Goal: Navigation & Orientation: Understand site structure

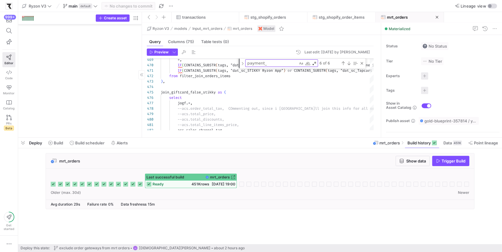
scroll to position [0, 22]
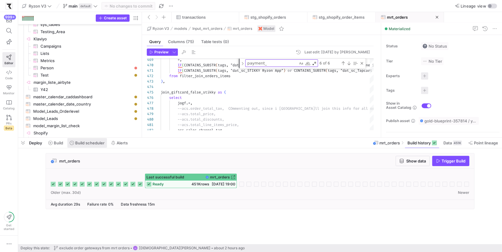
click at [95, 144] on span "Build scheduler" at bounding box center [89, 143] width 29 height 5
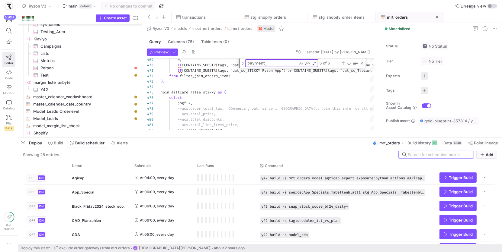
drag, startPoint x: 138, startPoint y: 138, endPoint x: 144, endPoint y: 82, distance: 56.5
click at [144, 137] on div at bounding box center [260, 138] width 484 height 2
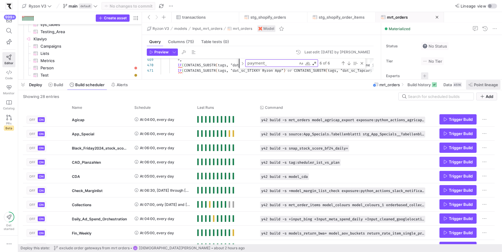
click at [484, 88] on span at bounding box center [483, 85] width 34 height 10
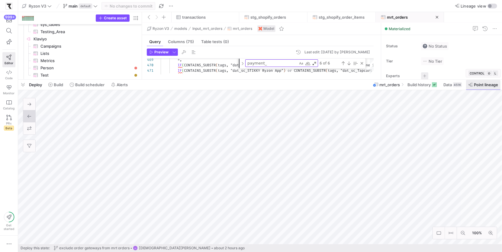
click at [484, 88] on span at bounding box center [483, 85] width 34 height 10
